Goal: Task Accomplishment & Management: Manage account settings

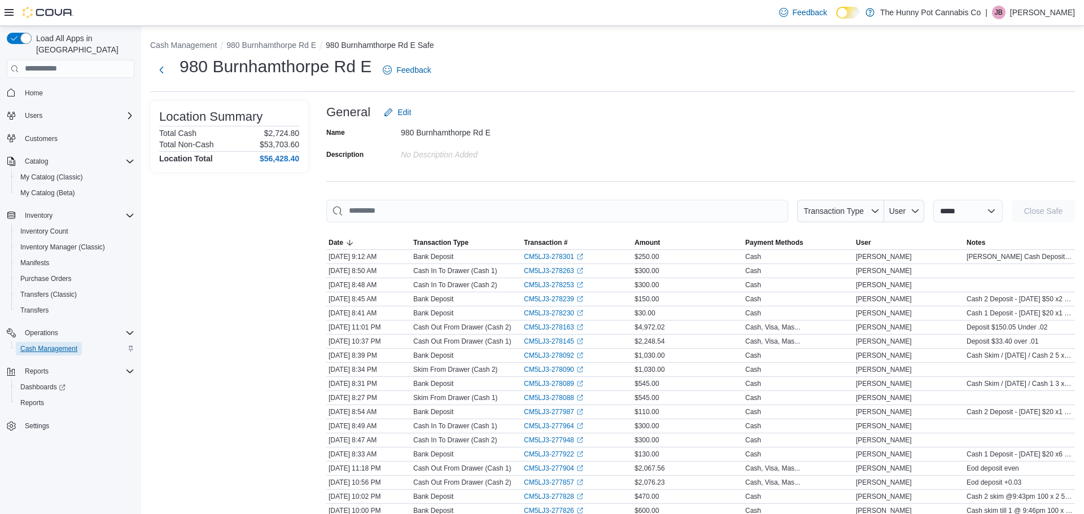
click at [51, 344] on span "Cash Management" at bounding box center [48, 348] width 57 height 9
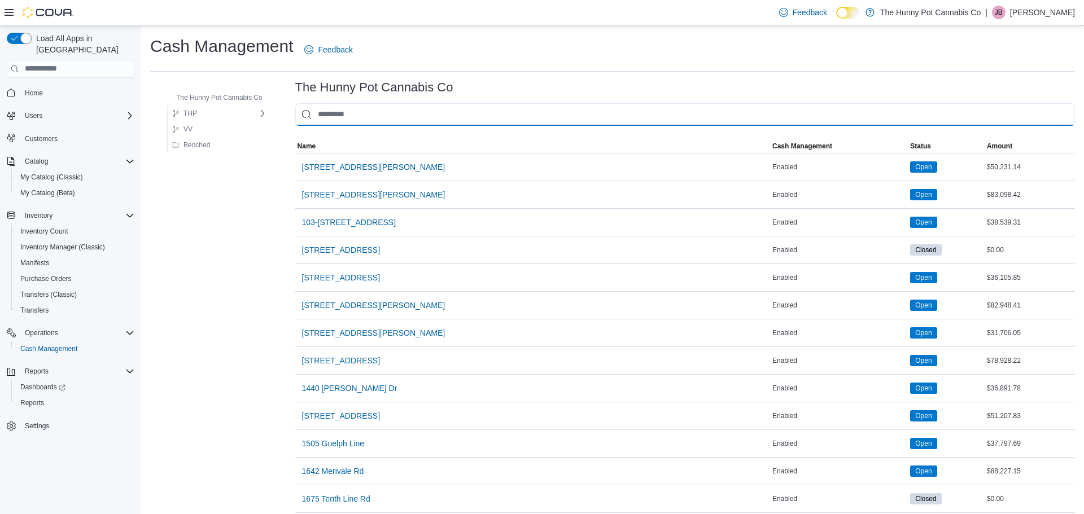
click at [342, 106] on input "This is a search bar. As you type, the results lower in the page will automatic…" at bounding box center [685, 114] width 780 height 23
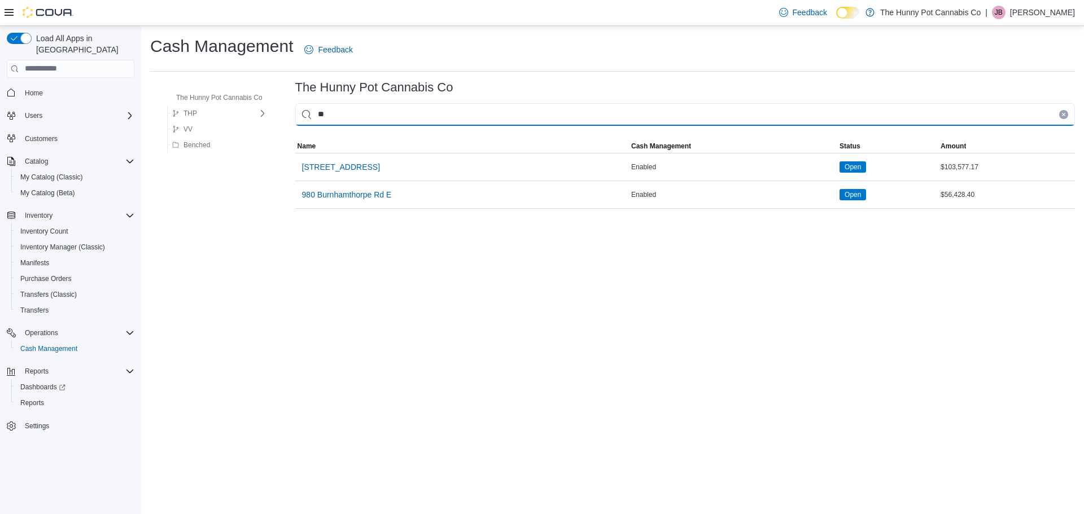
type input "***"
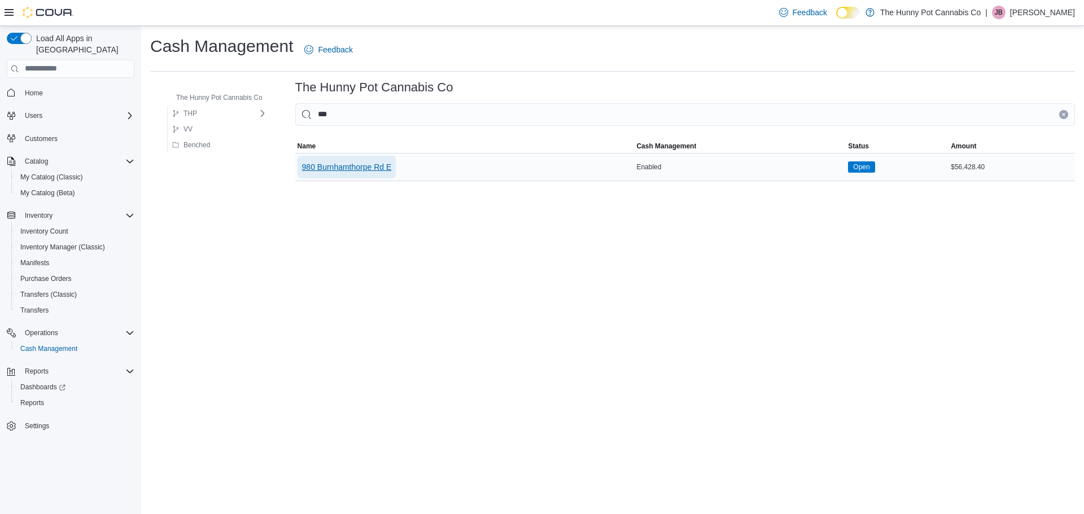
click at [335, 166] on span "980 Burnhamthorpe Rd E" at bounding box center [347, 166] width 90 height 11
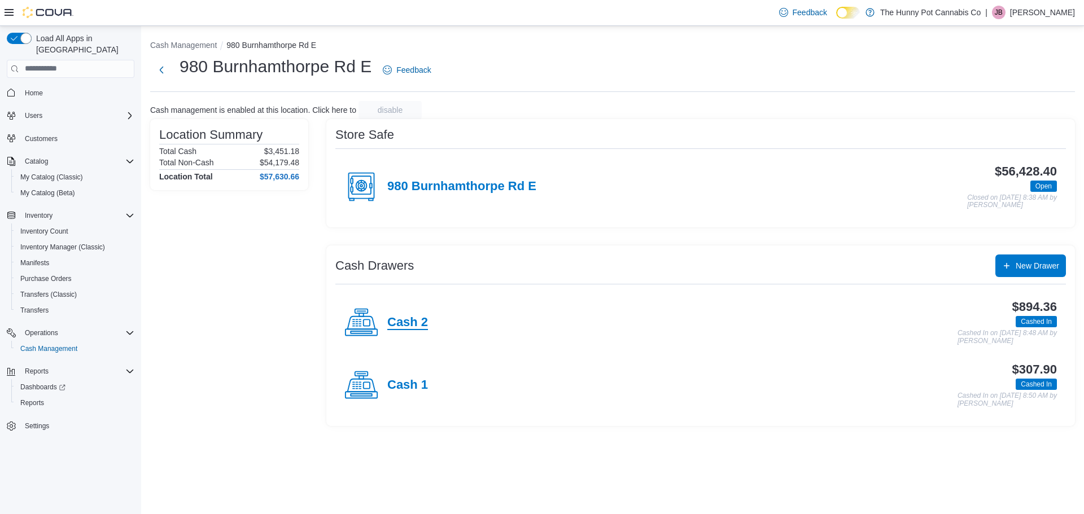
click at [425, 324] on h4 "Cash 2" at bounding box center [407, 323] width 41 height 15
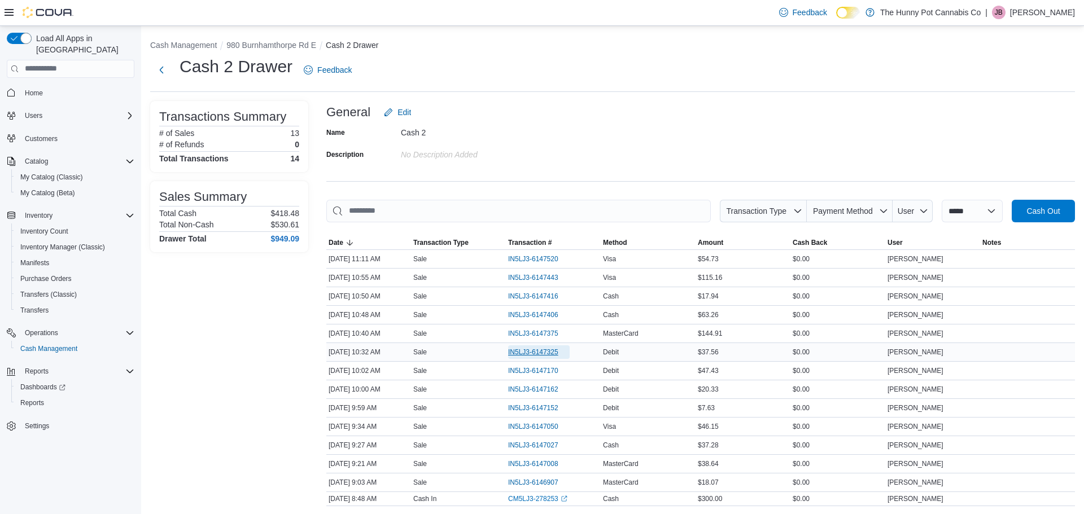
click at [537, 350] on span "IN5LJ3-6147325" at bounding box center [533, 352] width 50 height 9
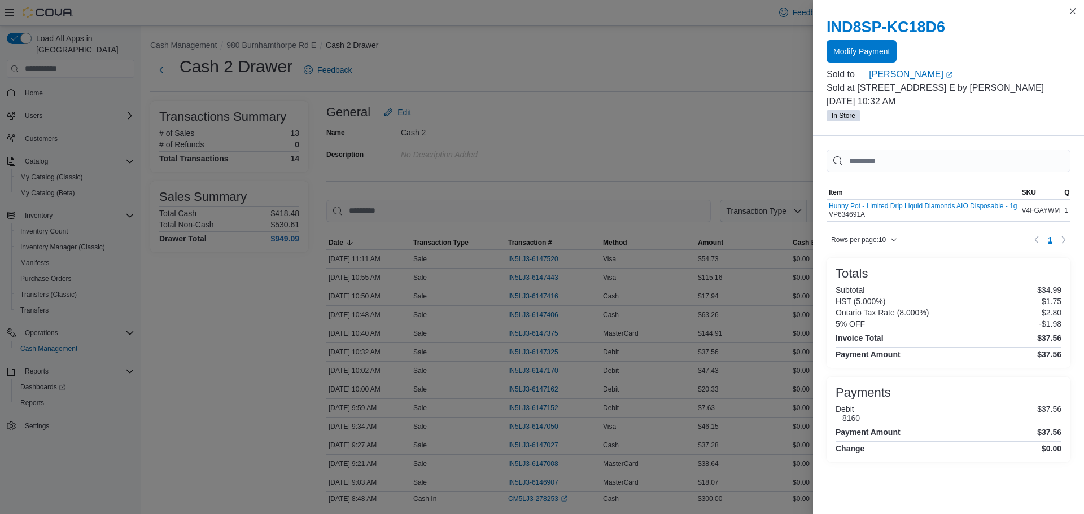
click at [885, 56] on span "Modify Payment" at bounding box center [861, 51] width 56 height 11
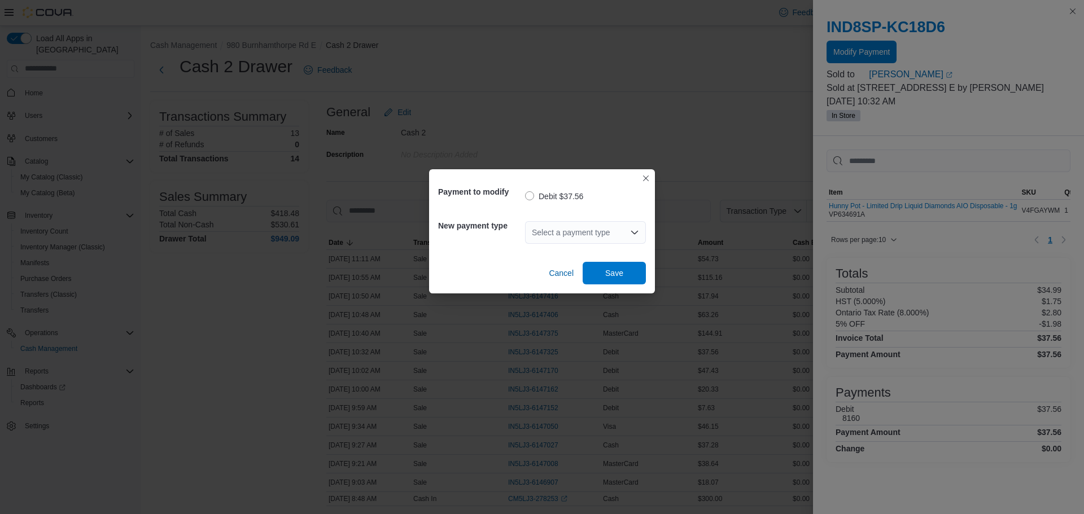
click at [565, 229] on div "Select a payment type" at bounding box center [585, 232] width 121 height 23
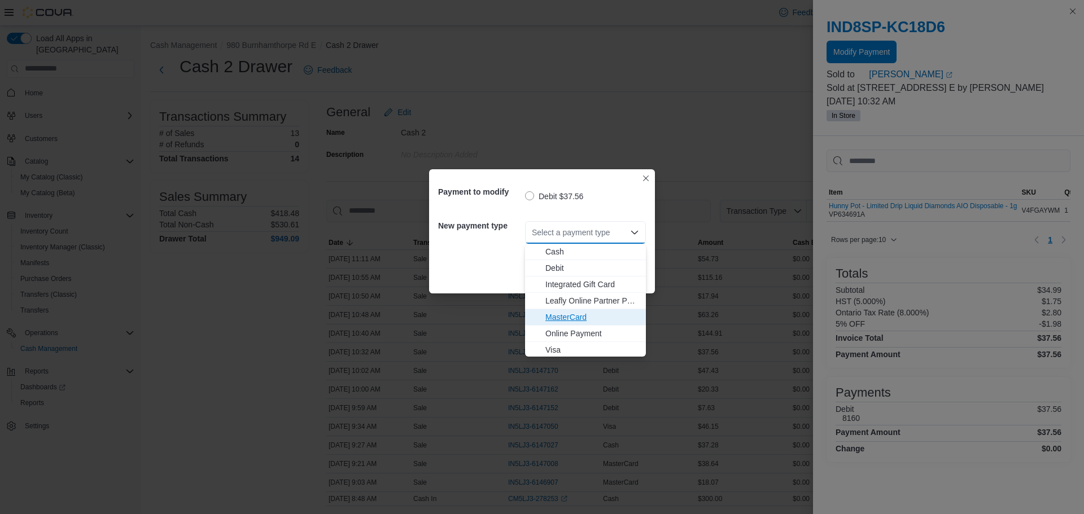
click at [565, 313] on span "MasterCard" at bounding box center [592, 317] width 94 height 11
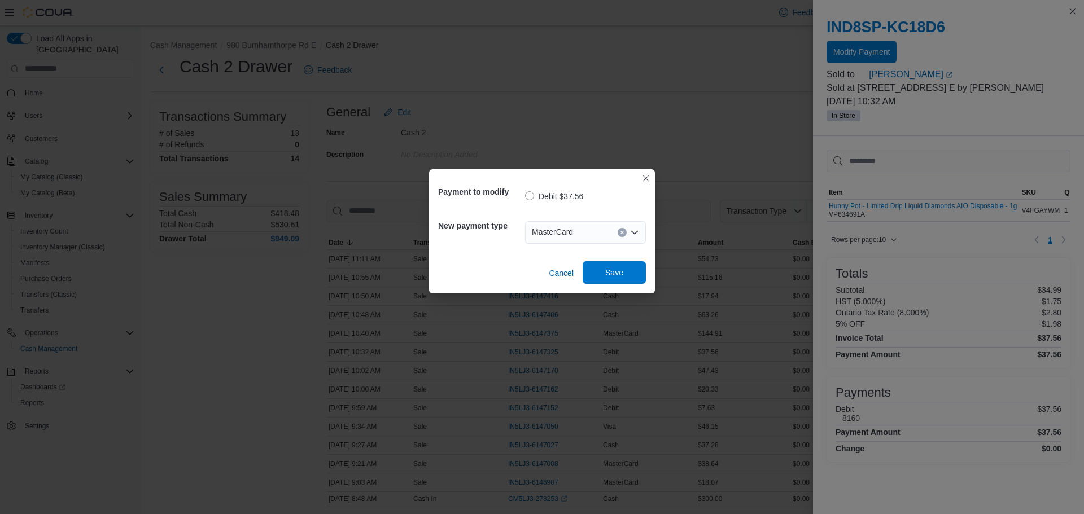
click at [592, 277] on span "Save" at bounding box center [614, 272] width 50 height 23
